Goal: Task Accomplishment & Management: Manage account settings

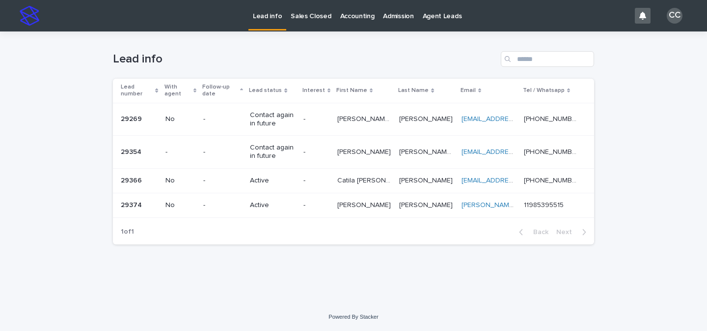
click at [392, 206] on p at bounding box center [365, 205] width 54 height 8
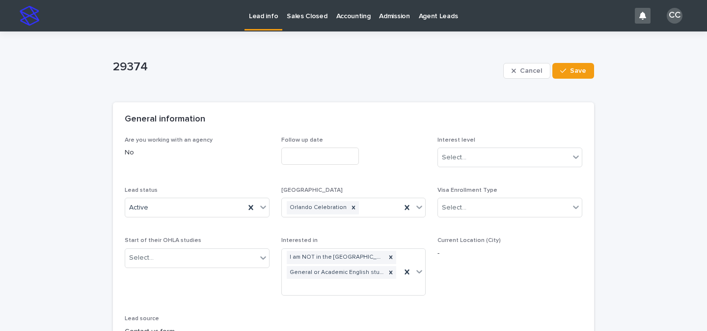
click at [248, 4] on div "Lead info" at bounding box center [264, 10] width 38 height 21
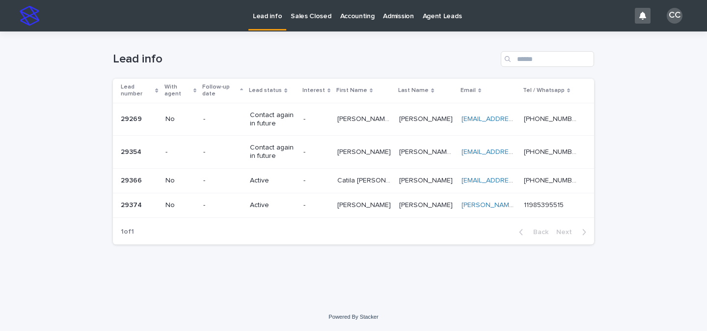
click at [293, 177] on p "Active" at bounding box center [272, 180] width 45 height 8
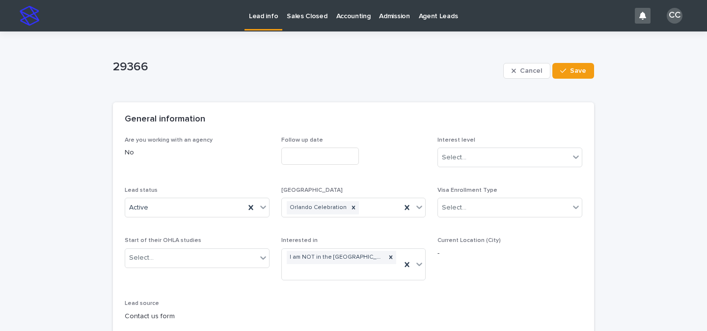
click at [273, 22] on link "Lead info" at bounding box center [264, 14] width 38 height 29
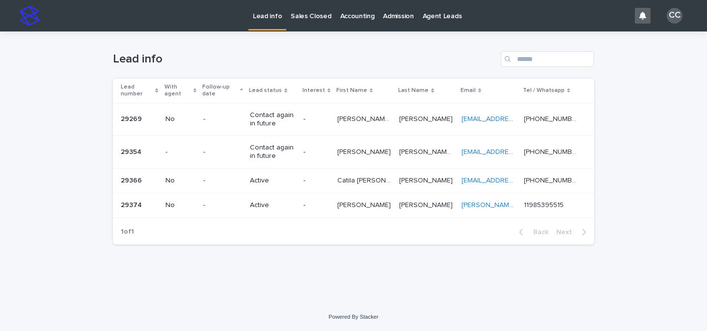
click at [375, 203] on p at bounding box center [365, 205] width 54 height 8
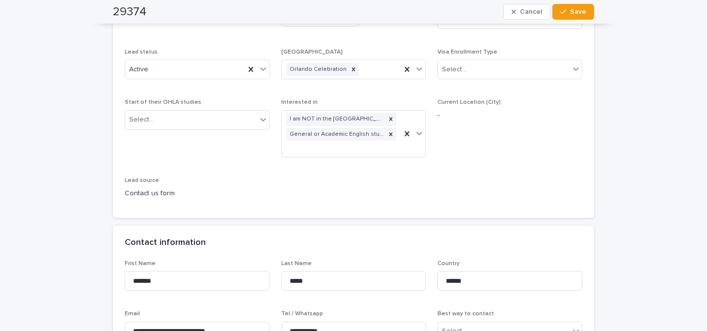
scroll to position [135, 0]
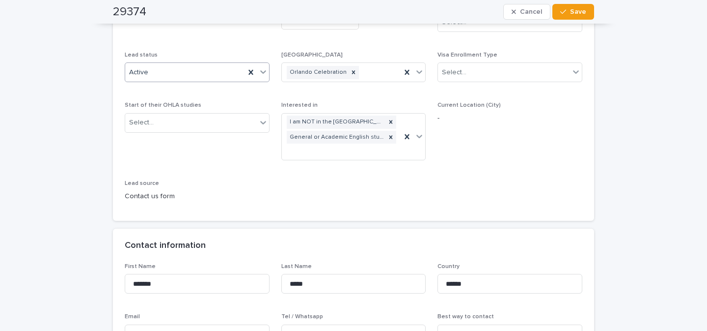
click at [261, 77] on div at bounding box center [263, 72] width 12 height 18
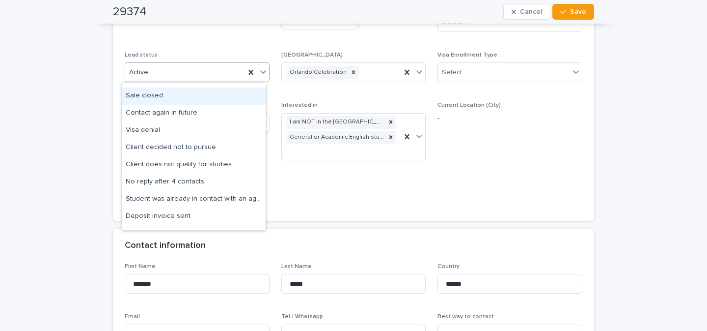
scroll to position [54, 0]
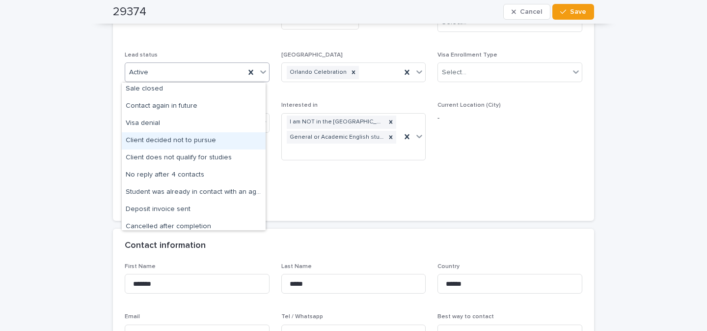
click at [206, 142] on div "Client decided not to pursue" at bounding box center [194, 140] width 144 height 17
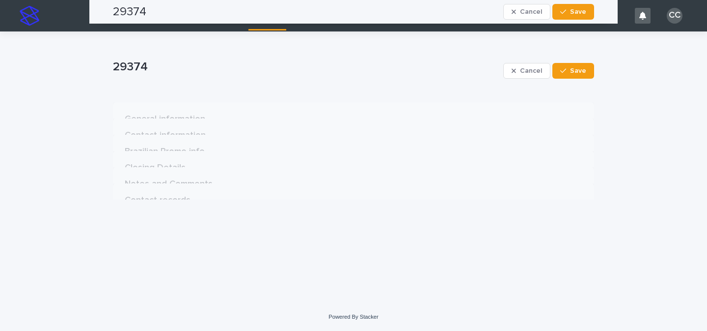
scroll to position [0, 0]
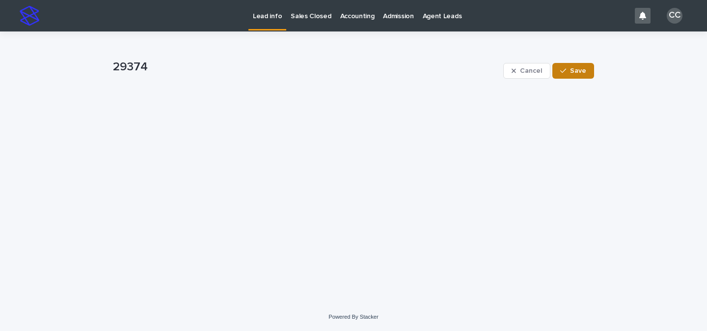
click at [577, 69] on span "Save" at bounding box center [578, 70] width 16 height 7
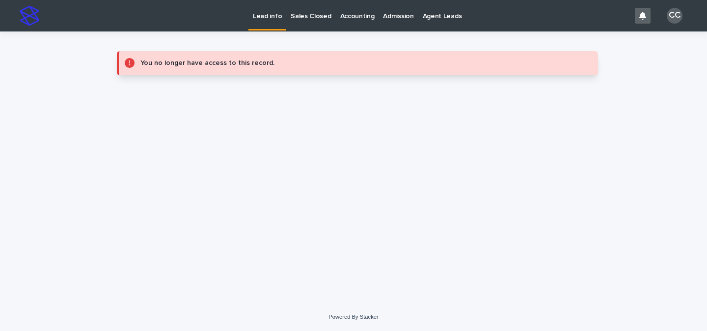
click at [265, 17] on p "Lead info" at bounding box center [267, 10] width 29 height 21
